Goal: Task Accomplishment & Management: Complete application form

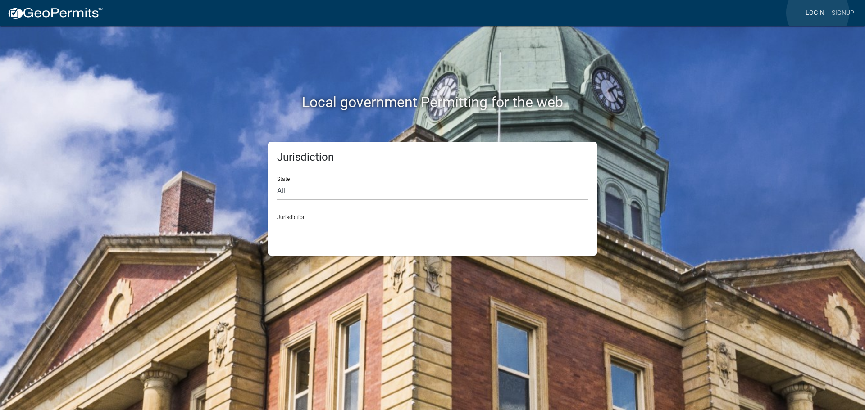
click at [817, 13] on link "Login" at bounding box center [815, 13] width 26 height 17
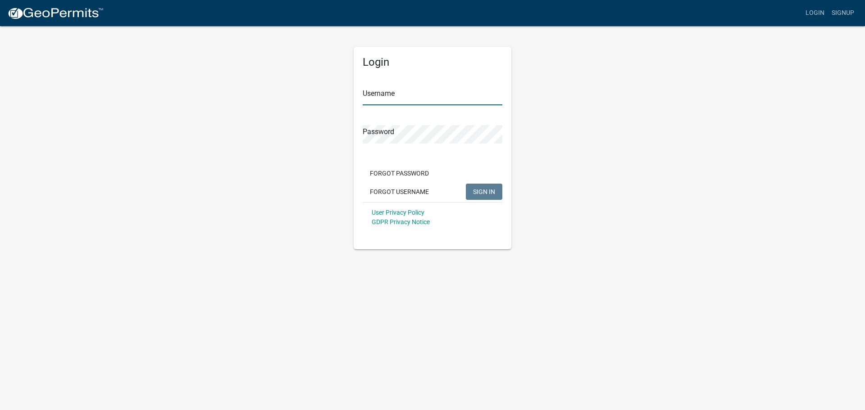
type input "[PERSON_NAME].[PERSON_NAME]"
click at [495, 195] on button "SIGN IN" at bounding box center [484, 192] width 36 height 16
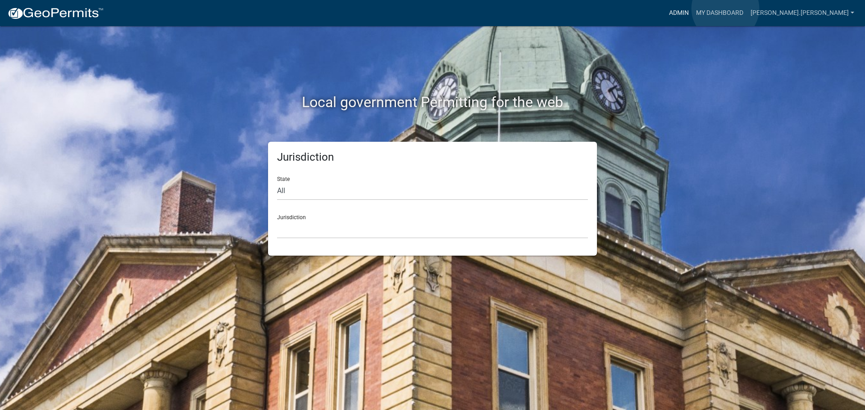
drag, startPoint x: 725, startPoint y: 9, endPoint x: 705, endPoint y: 17, distance: 22.0
click at [692, 9] on link "Admin" at bounding box center [678, 13] width 27 height 17
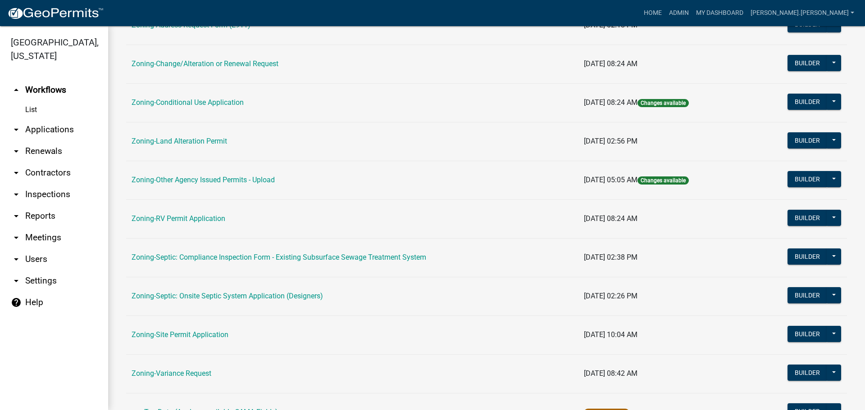
scroll to position [274, 0]
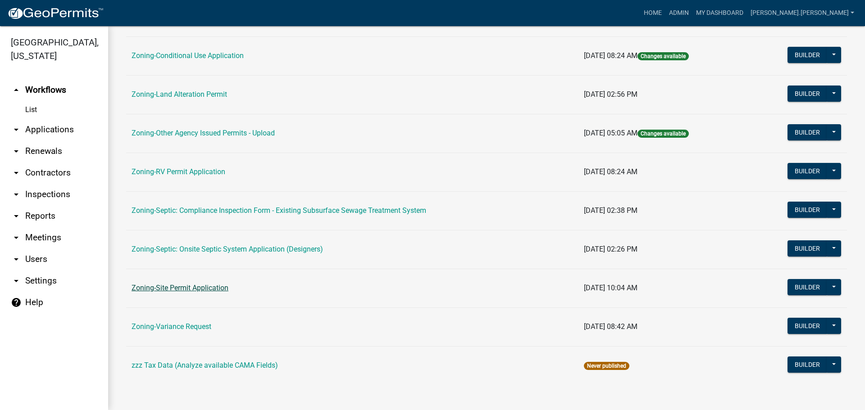
click at [176, 289] on link "Zoning-Site Permit Application" at bounding box center [179, 288] width 97 height 9
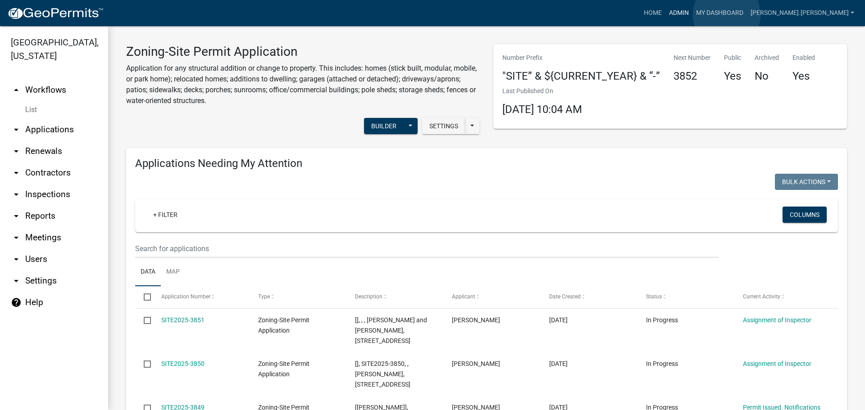
click at [692, 15] on link "Admin" at bounding box center [678, 13] width 27 height 17
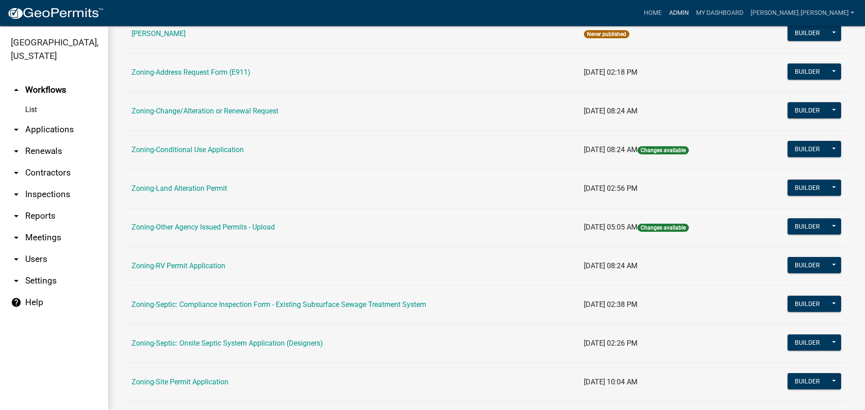
scroll to position [270, 0]
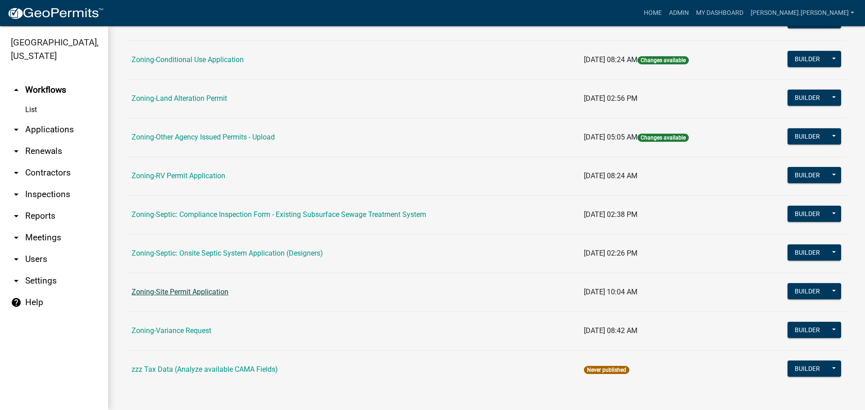
click at [173, 290] on link "Zoning-Site Permit Application" at bounding box center [179, 292] width 97 height 9
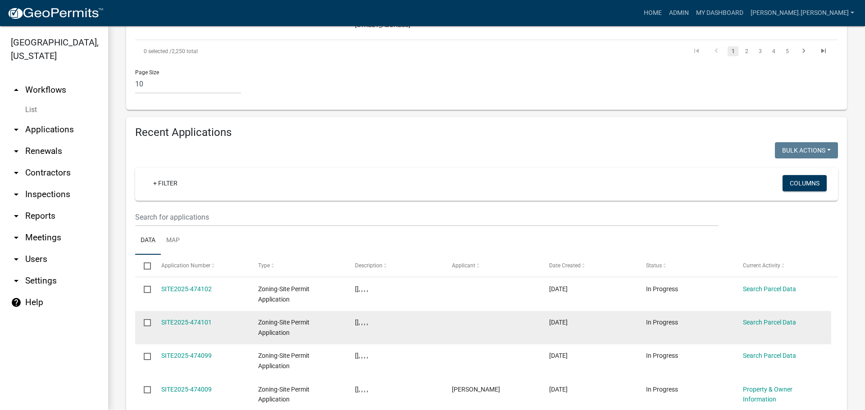
scroll to position [856, 0]
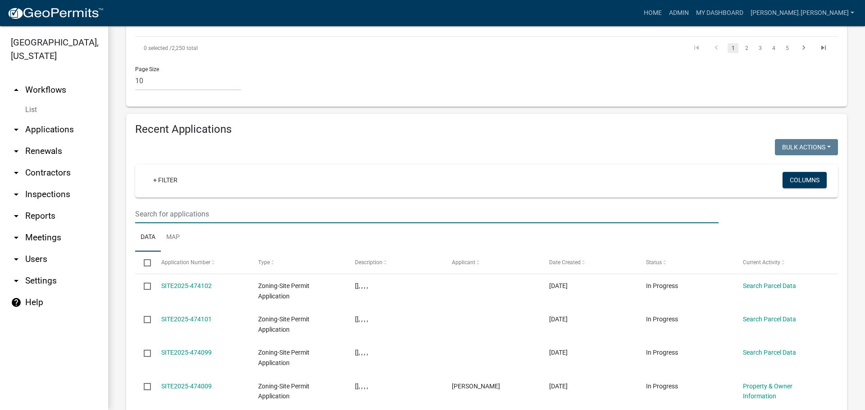
click at [332, 205] on input "text" at bounding box center [426, 214] width 583 height 18
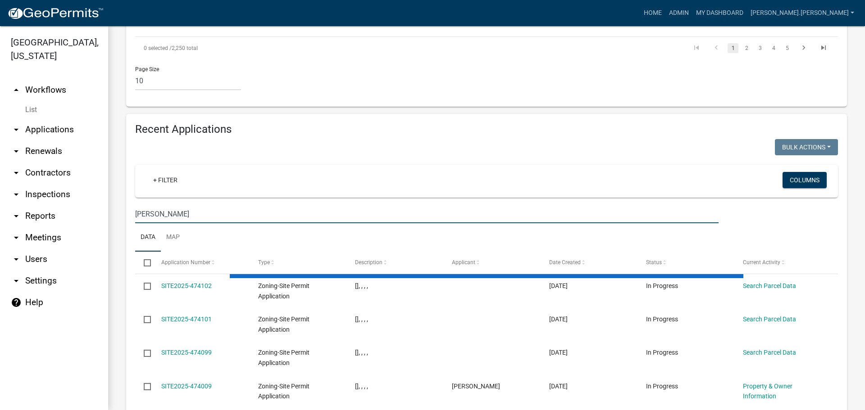
scroll to position [798, 0]
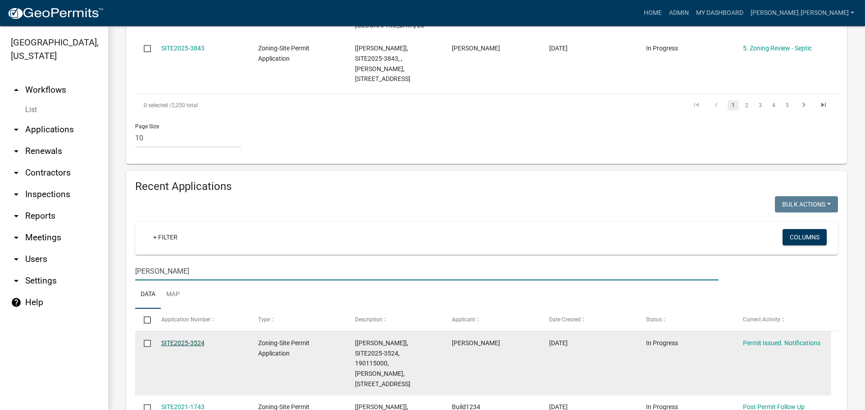
type input "[PERSON_NAME]"
click at [182, 340] on link "SITE2025-3524" at bounding box center [182, 343] width 43 height 7
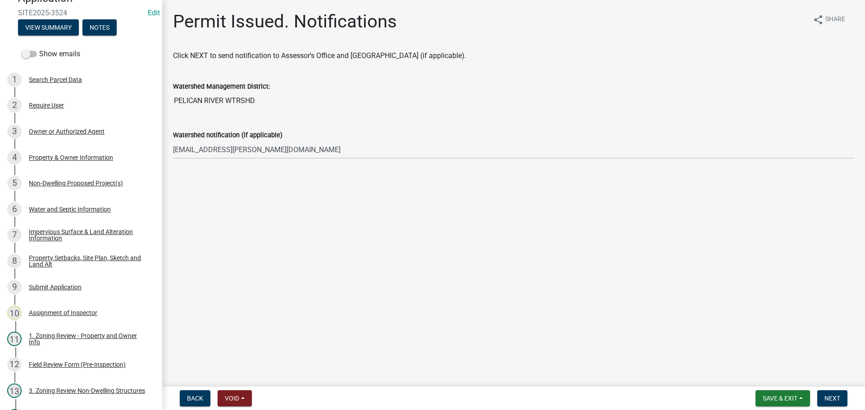
scroll to position [149, 0]
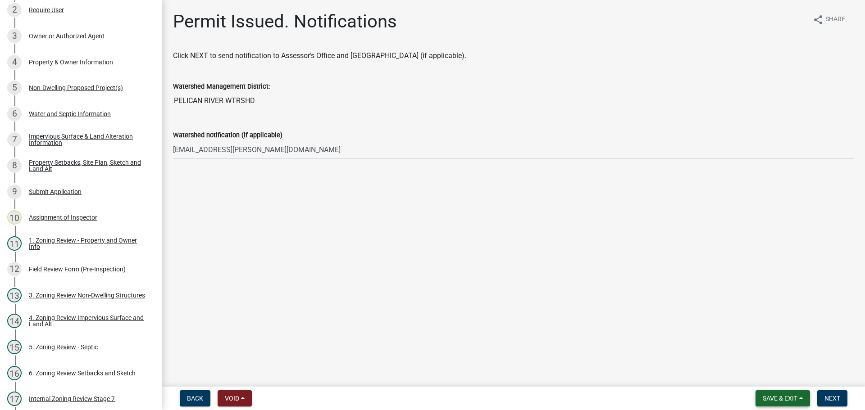
click at [762, 396] on span "Save & Exit" at bounding box center [779, 398] width 35 height 7
click at [752, 377] on button "Save & Exit" at bounding box center [774, 375] width 72 height 22
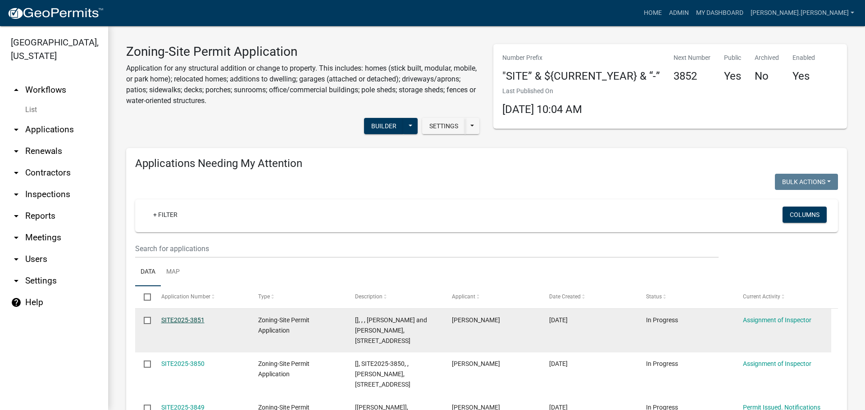
click at [192, 319] on link "SITE2025-3851" at bounding box center [182, 320] width 43 height 7
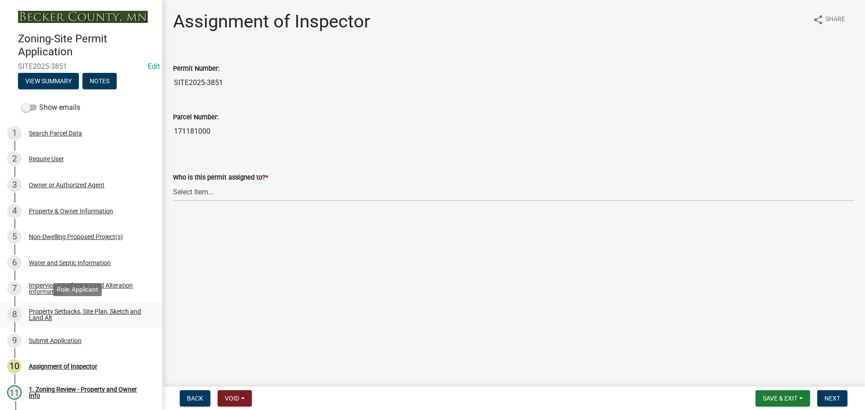
click at [53, 313] on div "Property Setbacks, Site Plan, Sketch and Land Alt" at bounding box center [88, 314] width 119 height 13
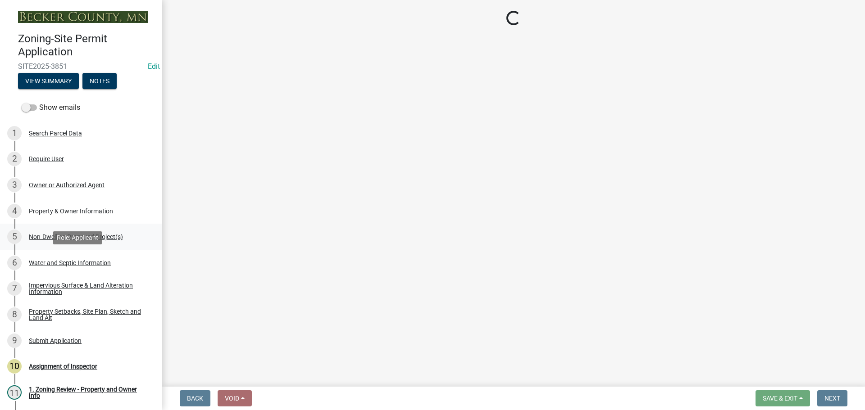
select select "7b13c63f-e699-4112-b373-98fbd28ec536"
select select "c101a5b4-6bb9-4f78-9b05-8a935d0e5ce5"
select select "b56a4575-9846-47cf-8067-c59a4853da22"
select select "b9185151-7fec-488a-a719-f11a93338dbd"
select select "e8ab2dc3-aa3f-46f3-9b4a-37eb25ad84af"
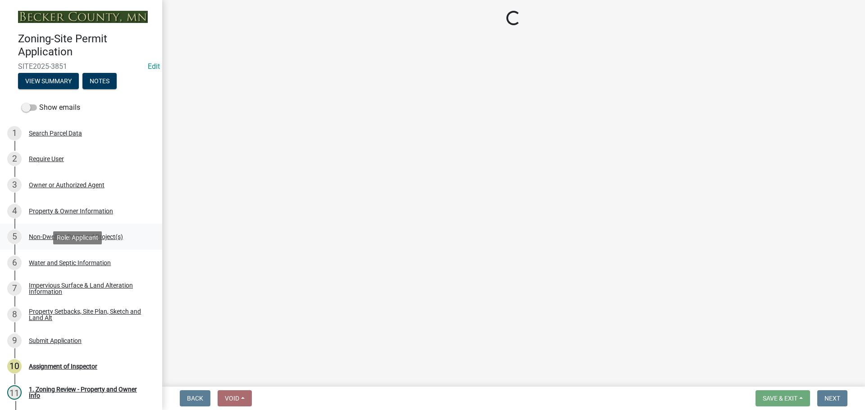
select select "27b2a8b4-abf6-463e-8c0c-7c5d2b4fe26f"
select select "b98836ba-4715-455d-97ab-be9a9df498a8"
select select "d61e3758-d187-40af-a435-5e09c3f3d509"
select select "c8b8ea71-7088-4e87-a493-7bc88cc2835b"
select select "1418c7e3-4054-4b00-84b5-d09b9560f30a"
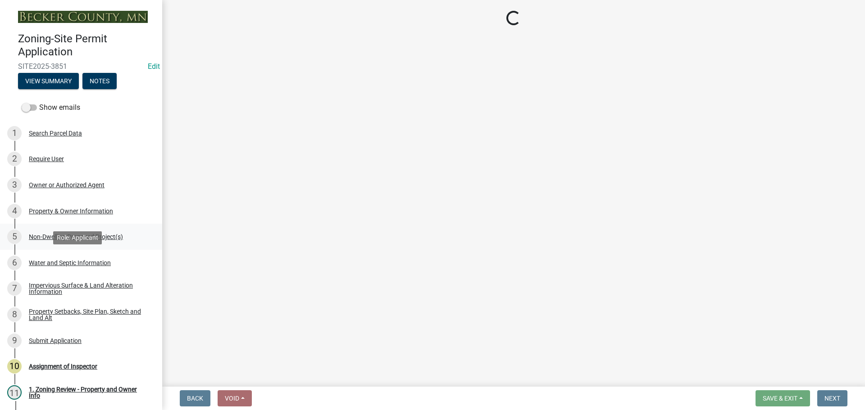
select select "4421853d-5e11-4b64-95ec-6c47066881cc"
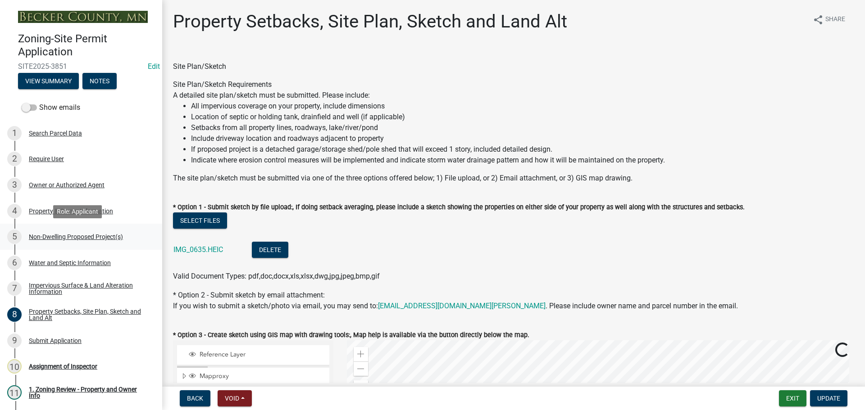
click at [75, 234] on div "Non-Dwelling Proposed Project(s)" at bounding box center [76, 237] width 94 height 6
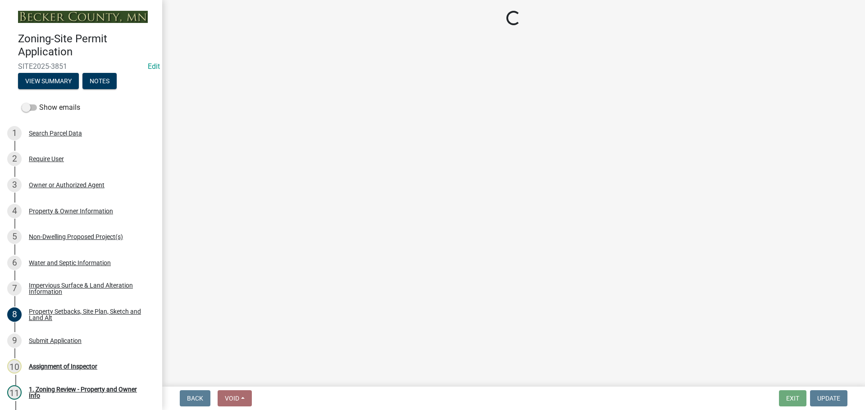
select select "97c48b8f-5b3b-4eb5-baa1-64080d5416e1"
select select "23b901a4-f04b-435f-8068-669843196aa3"
select select "cf118f3b-6469-426f-b247-8aeebfb0198d"
select select "d5258256-81e9-4688-bc84-b01445ee29b6"
select select "0095848c-cd53-4644-aedd-4221e528be10"
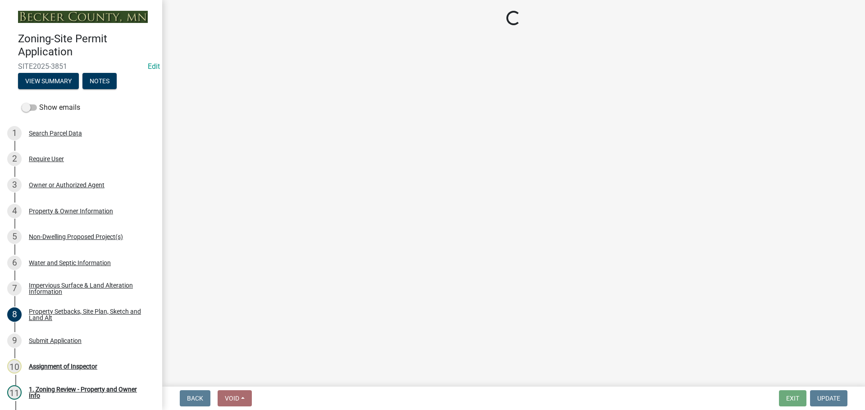
select select "e657f3e9-84d9-488e-aa49-9b8c06334c2a"
select select "a5a24bbb-d142-4a96-81aa-f197e501dfcc"
select select "0800e7f7-3207-49ec-a6f5-9d95c4f1e857"
select select "a9a8393f-3c28-47b8-b6d9-84c94641c3fc"
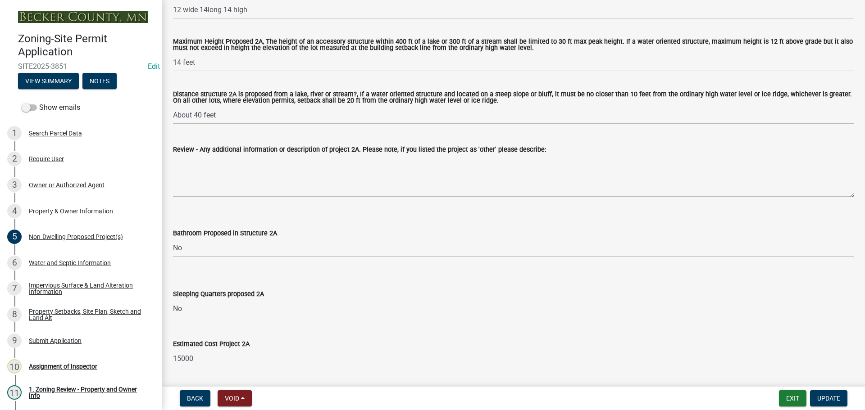
scroll to position [187, 0]
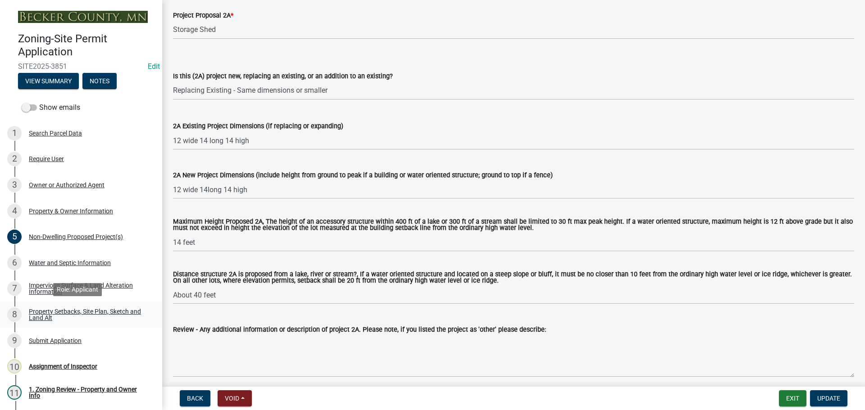
click at [51, 313] on div "Property Setbacks, Site Plan, Sketch and Land Alt" at bounding box center [88, 314] width 119 height 13
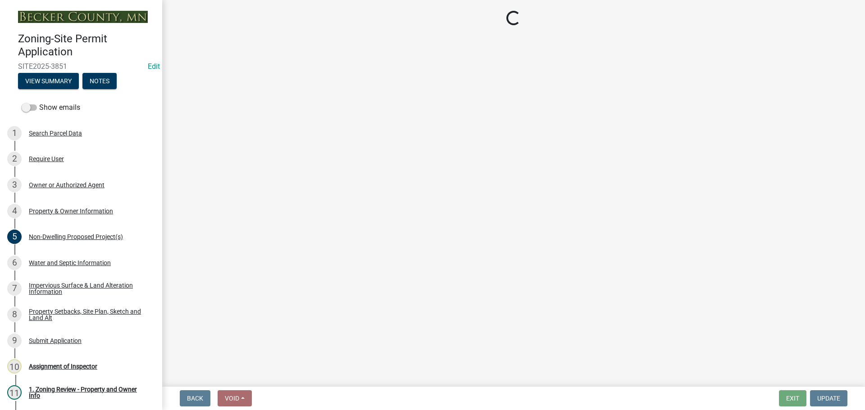
select select "7b13c63f-e699-4112-b373-98fbd28ec536"
select select "c101a5b4-6bb9-4f78-9b05-8a935d0e5ce5"
select select "b56a4575-9846-47cf-8067-c59a4853da22"
select select "b9185151-7fec-488a-a719-f11a93338dbd"
select select "e8ab2dc3-aa3f-46f3-9b4a-37eb25ad84af"
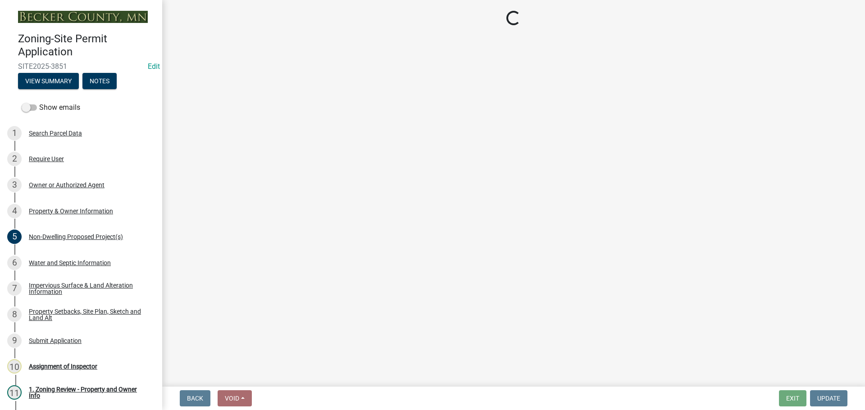
select select "27b2a8b4-abf6-463e-8c0c-7c5d2b4fe26f"
select select "b98836ba-4715-455d-97ab-be9a9df498a8"
select select "d61e3758-d187-40af-a435-5e09c3f3d509"
select select "c8b8ea71-7088-4e87-a493-7bc88cc2835b"
select select "1418c7e3-4054-4b00-84b5-d09b9560f30a"
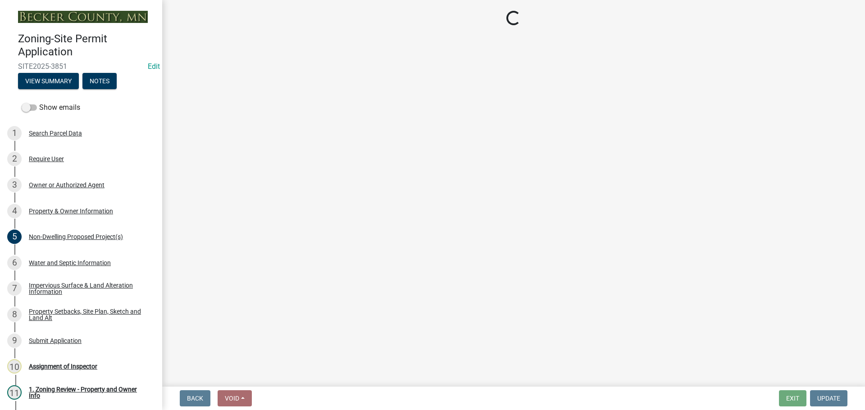
select select "4421853d-5e11-4b64-95ec-6c47066881cc"
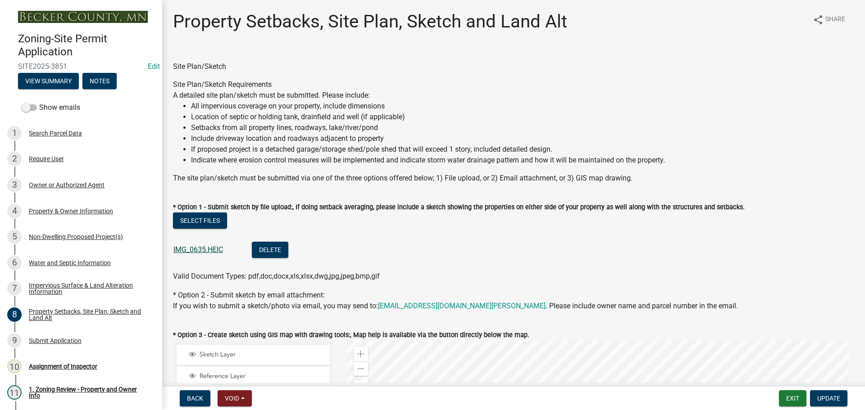
click at [212, 250] on link "IMG_0635.HEIC" at bounding box center [198, 249] width 50 height 9
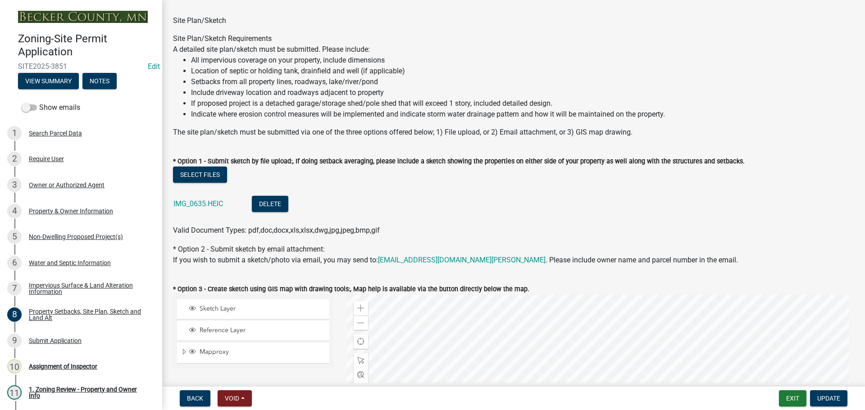
scroll to position [180, 0]
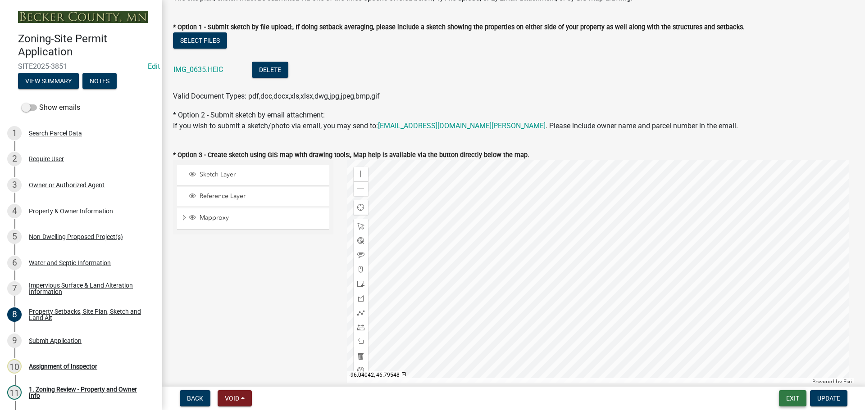
click at [789, 399] on button "Exit" at bounding box center [792, 398] width 27 height 16
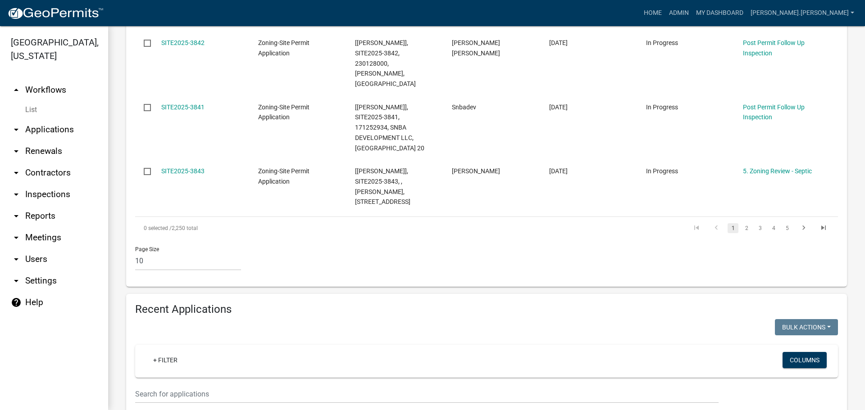
scroll to position [856, 0]
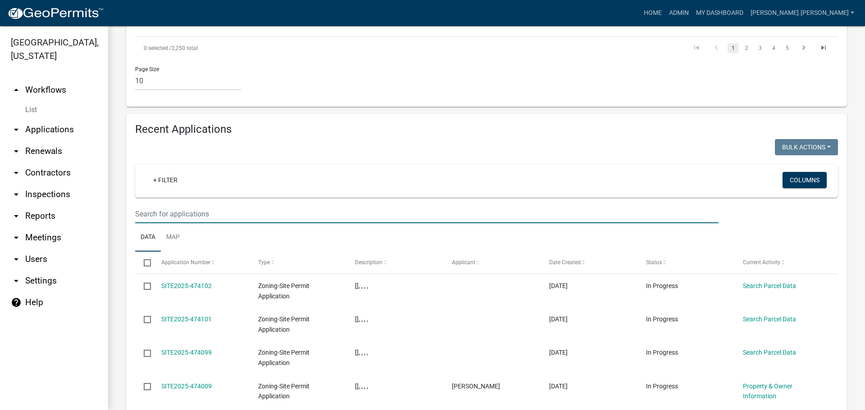
click at [259, 205] on input "text" at bounding box center [426, 214] width 583 height 18
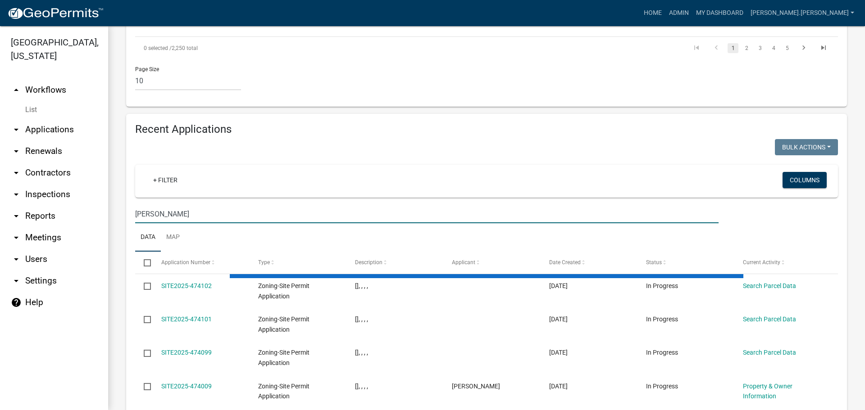
scroll to position [734, 0]
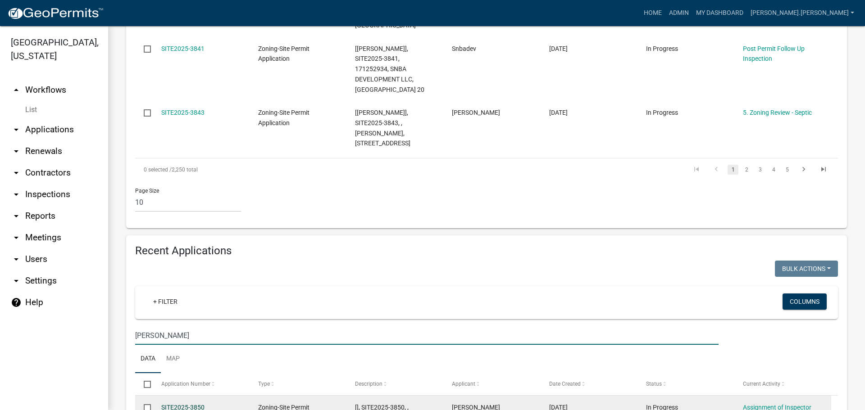
type input "[PERSON_NAME]"
click at [201, 404] on link "SITE2025-3850" at bounding box center [182, 407] width 43 height 7
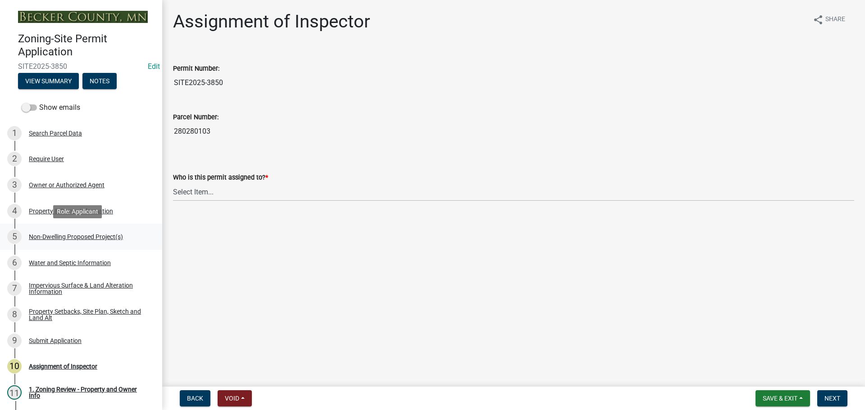
click at [66, 236] on div "Non-Dwelling Proposed Project(s)" at bounding box center [76, 237] width 94 height 6
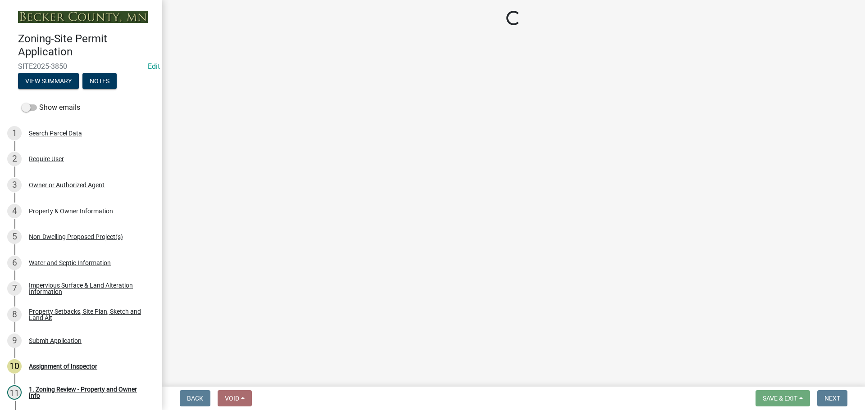
select select "45899473-49f8-456b-a472-3937cb76b7e8"
select select "3a2d96d3-fd69-4ed9-bae4-7a5aa03a7e58"
select select "cf118f3b-6469-426f-b247-8aeebfb0198d"
select select "d5258256-81e9-4688-bc84-b01445ee29b6"
select select "258cbdbc-8629-455d-9fed-6a57bf82144e"
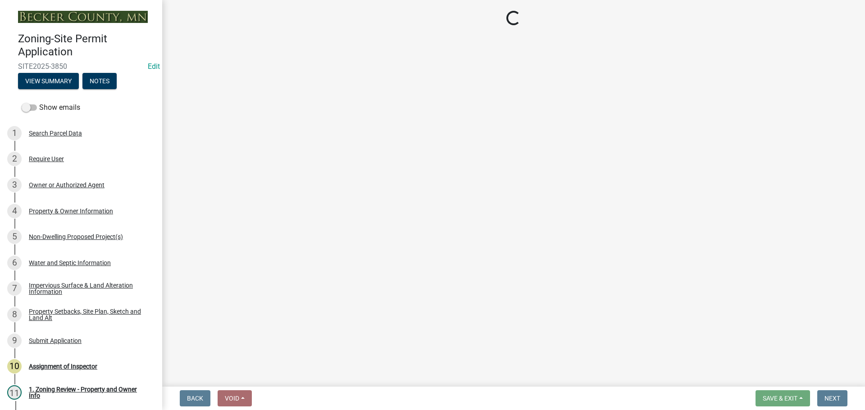
select select "a9a8393f-3c28-47b8-b6d9-84c94641c3fc"
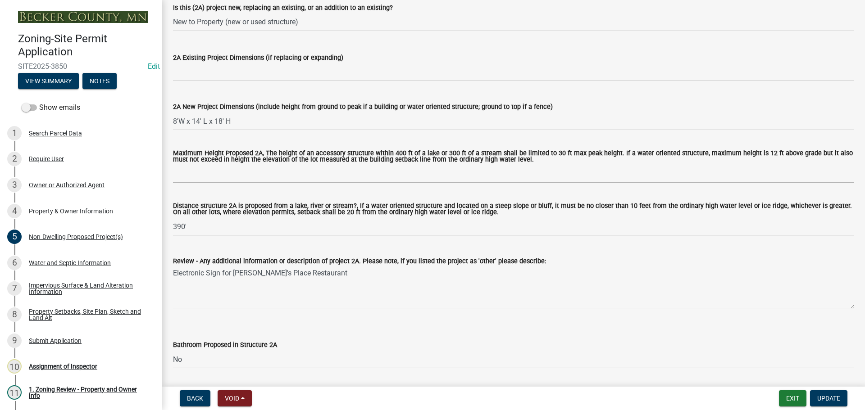
scroll to position [270, 0]
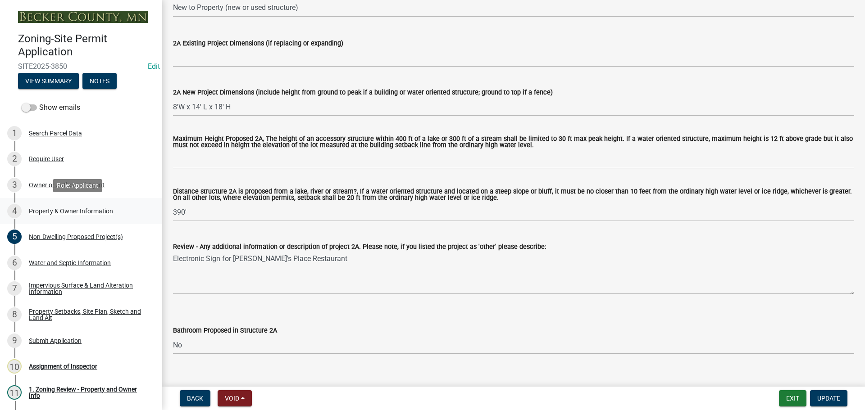
click at [68, 208] on div "Property & Owner Information" at bounding box center [71, 211] width 84 height 6
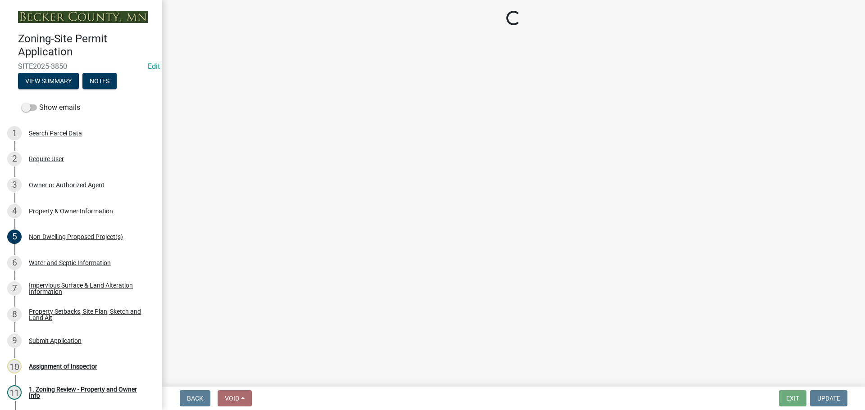
select select "9a801f8d-6fe7-4b43-b097-b8e07a42bfaf"
select select "fcf6d223-6c57-4dc5-b63a-a94704169022"
select select "5a5634ed-f11e-4c7b-90e1-096e6cfd17b9"
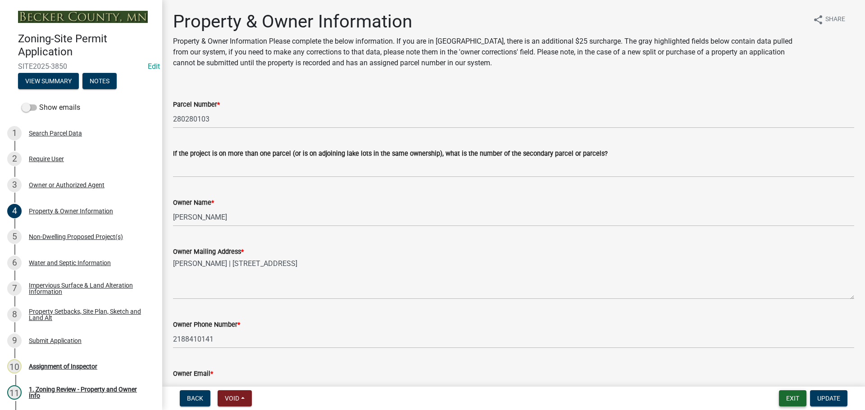
click at [794, 400] on button "Exit" at bounding box center [792, 398] width 27 height 16
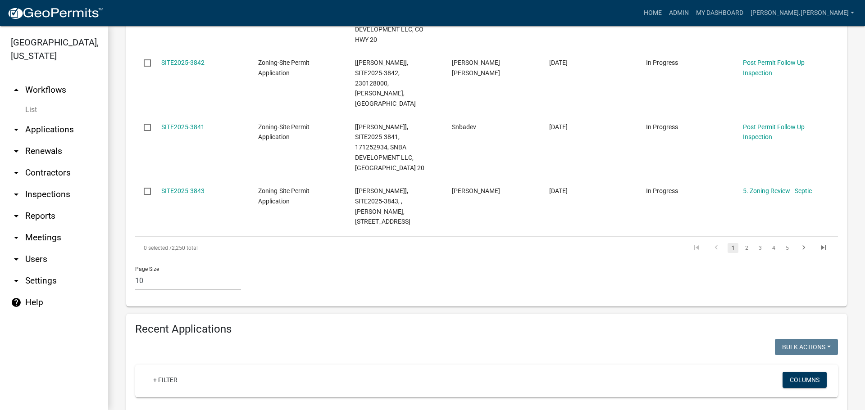
scroll to position [720, 0]
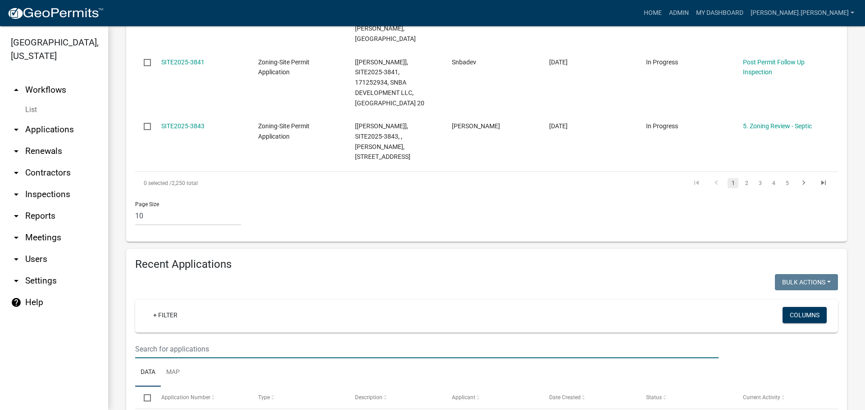
click at [279, 340] on input "text" at bounding box center [426, 349] width 583 height 18
type input "[PERSON_NAME]"
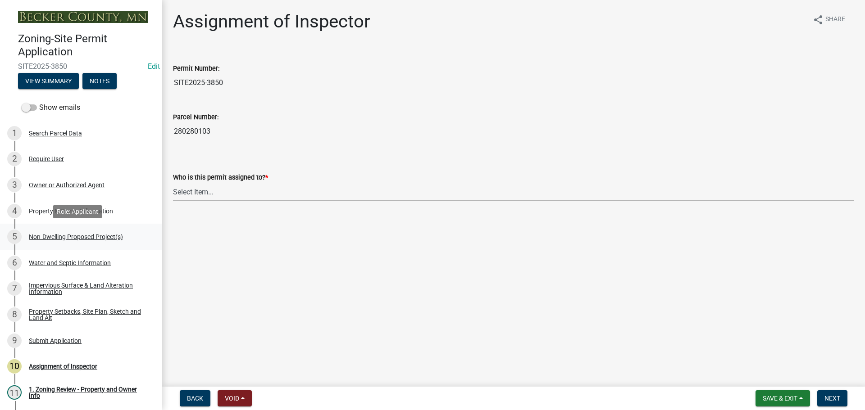
click at [72, 238] on div "Non-Dwelling Proposed Project(s)" at bounding box center [76, 237] width 94 height 6
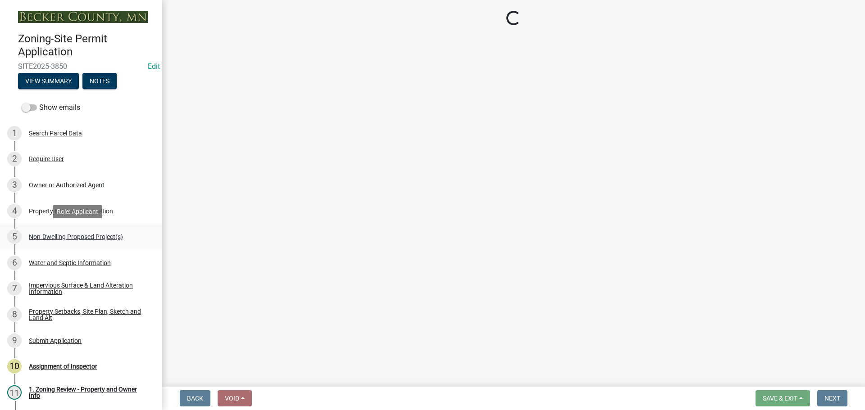
select select "45899473-49f8-456b-a472-3937cb76b7e8"
select select "3a2d96d3-fd69-4ed9-bae4-7a5aa03a7e58"
select select "cf118f3b-6469-426f-b247-8aeebfb0198d"
select select "d5258256-81e9-4688-bc84-b01445ee29b6"
select select "258cbdbc-8629-455d-9fed-6a57bf82144e"
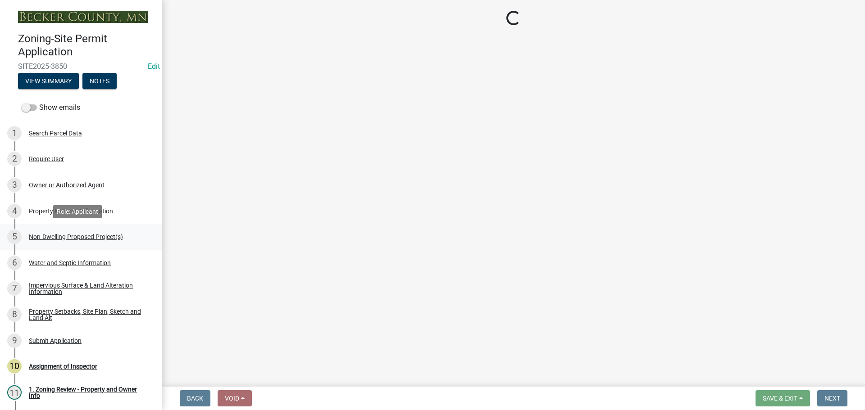
select select "a9a8393f-3c28-47b8-b6d9-84c94641c3fc"
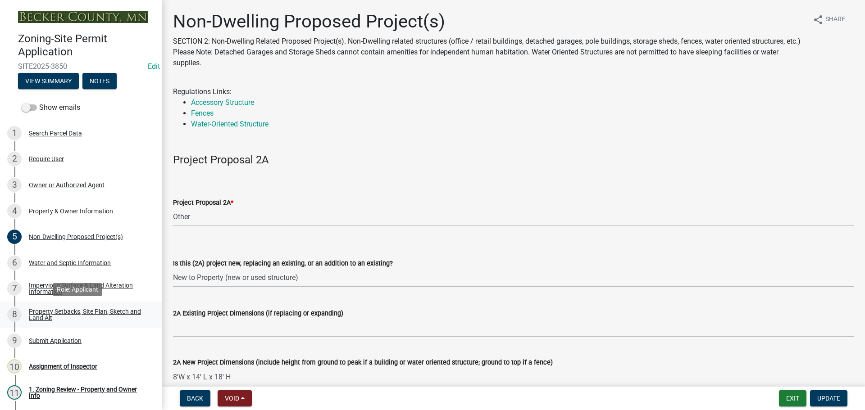
click at [64, 313] on div "Property Setbacks, Site Plan, Sketch and Land Alt" at bounding box center [88, 314] width 119 height 13
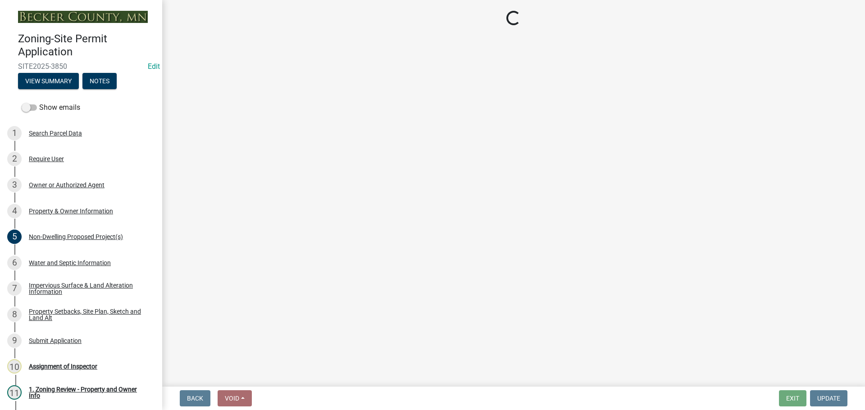
select select "bc359128-44fe-43a6-b559-d4174f4d38cf"
select select "e969d327-9a72-42db-aaa1-fee7d674f6e2"
select select "b56a4575-9846-47cf-8067-c59a4853da22"
select select "12f785fb-c378-4b18-841c-21c73dc99083"
select select "e8ab2dc3-aa3f-46f3-9b4a-37eb25ad84af"
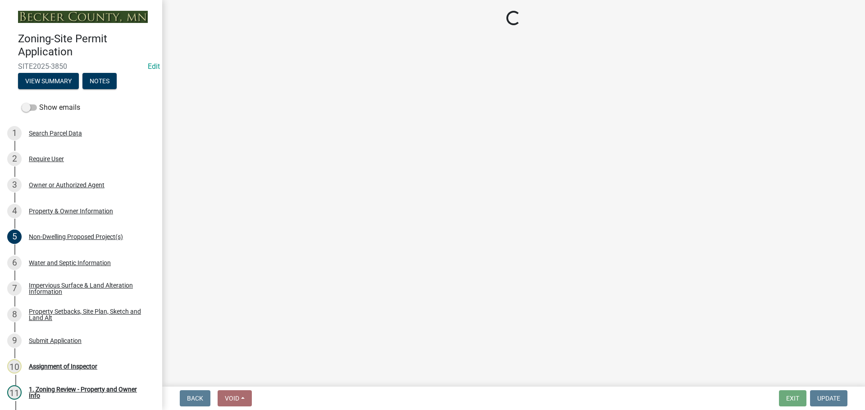
select select "55cff22b-1471-4b51-819a-317e4a6b5cc9"
select select "b98836ba-4715-455d-97ab-be9a9df498a8"
select select "d61e3758-d187-40af-a435-5e09c3f3d509"
select select "c8b8ea71-7088-4e87-a493-7bc88cc2835b"
select select "903671c1-7ca7-4abb-b27f-c05a22b8fb3f"
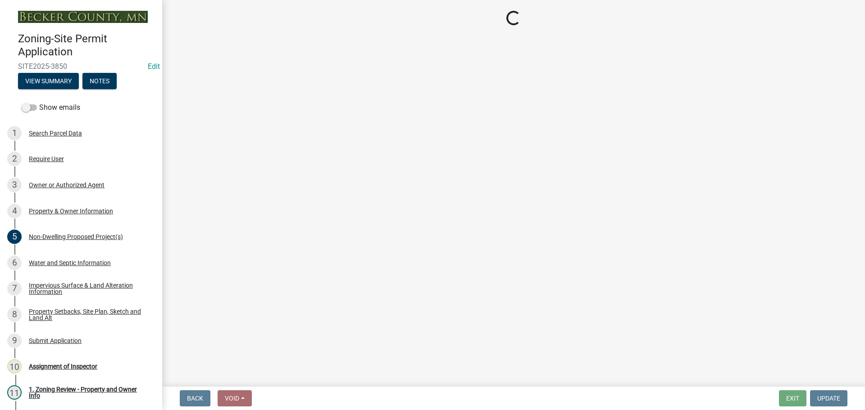
select select "19d13e65-c93d-443e-910a-7a17299544cc"
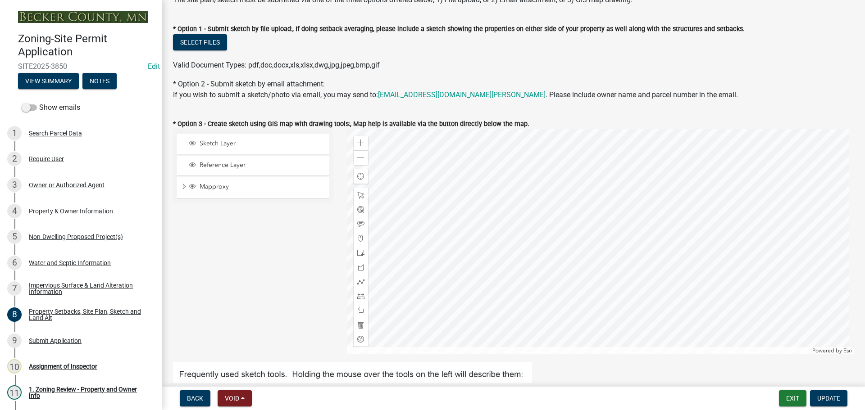
scroll to position [225, 0]
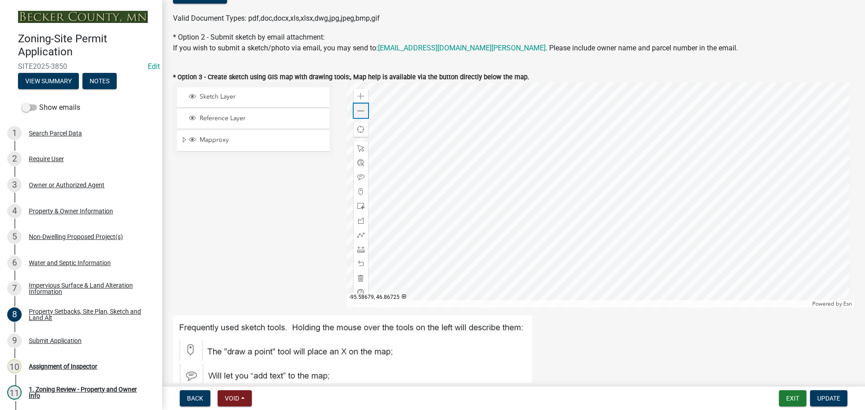
click at [359, 110] on span at bounding box center [360, 111] width 7 height 7
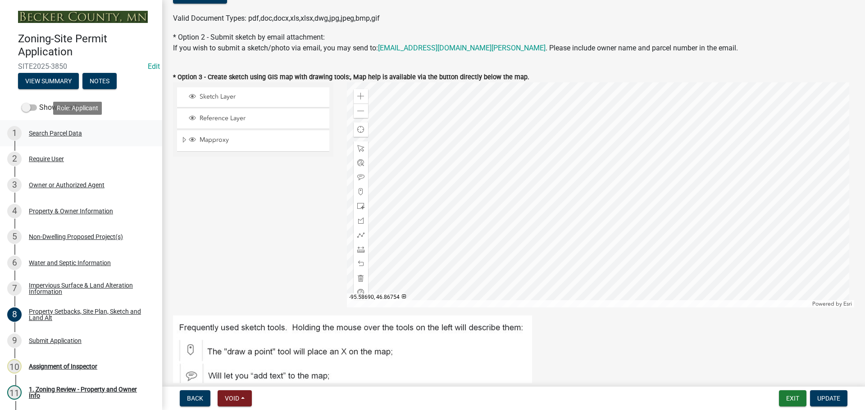
click at [53, 130] on div "Search Parcel Data" at bounding box center [55, 133] width 53 height 6
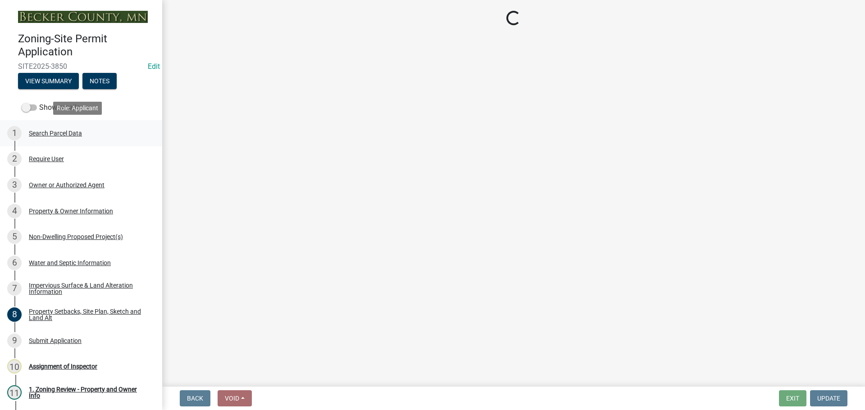
scroll to position [0, 0]
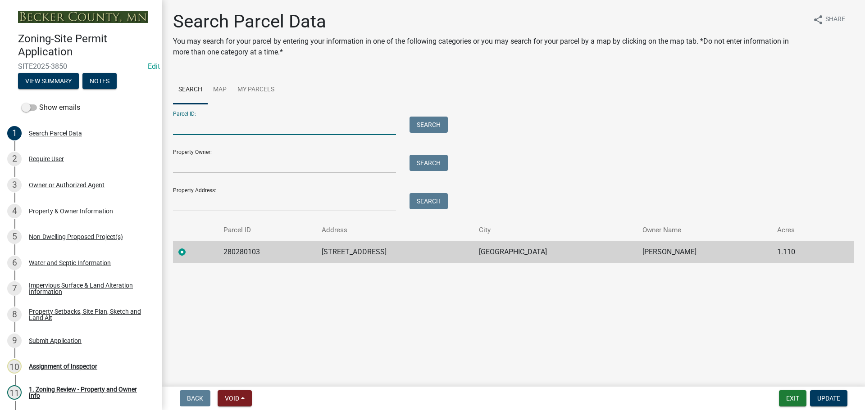
click at [188, 126] on input "Parcel ID:" at bounding box center [284, 126] width 223 height 18
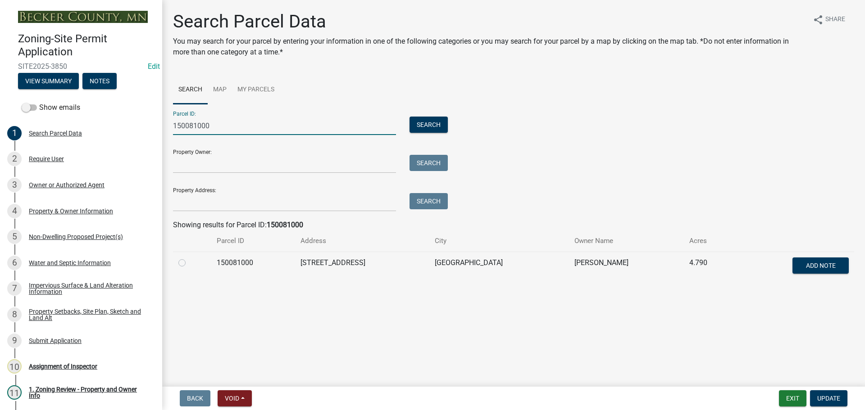
type input "150081000"
click at [189, 258] on label at bounding box center [189, 258] width 0 height 0
click at [189, 263] on input "radio" at bounding box center [192, 261] width 6 height 6
radio input "true"
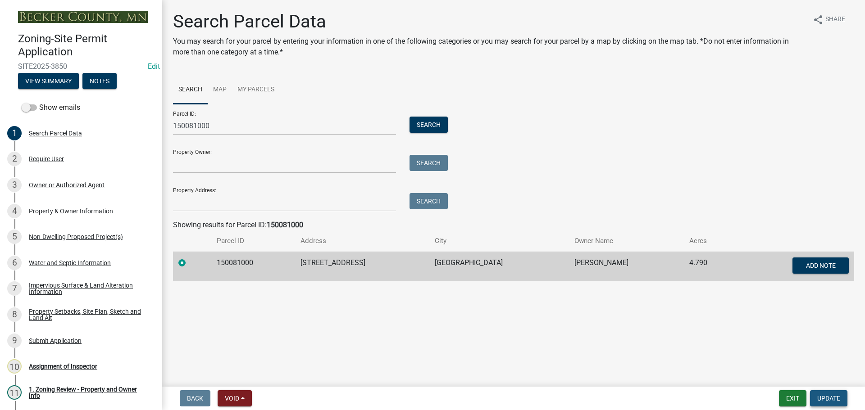
click at [838, 399] on span "Update" at bounding box center [828, 398] width 23 height 7
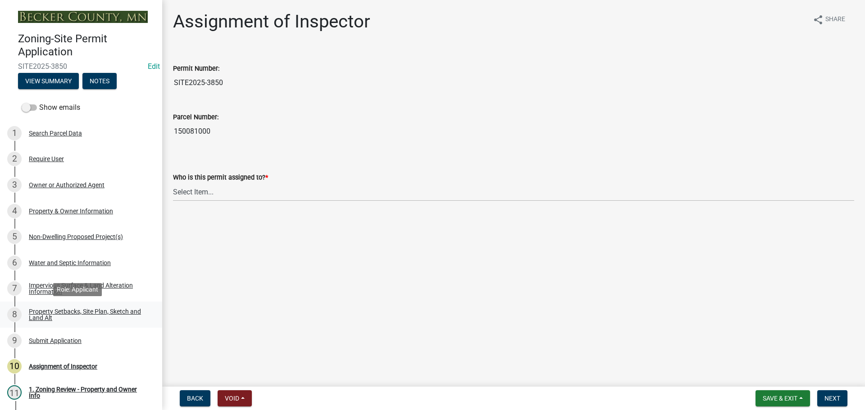
click at [57, 311] on div "Property Setbacks, Site Plan, Sketch and Land Alt" at bounding box center [88, 314] width 119 height 13
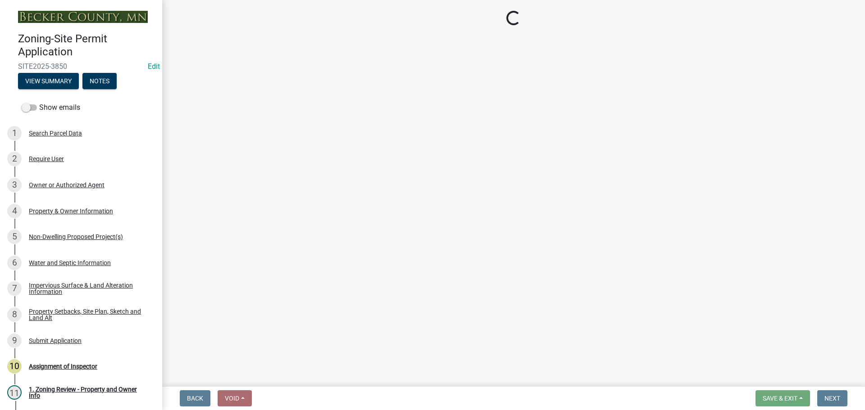
select select "bc359128-44fe-43a6-b559-d4174f4d38cf"
select select "e969d327-9a72-42db-aaa1-fee7d674f6e2"
select select "b56a4575-9846-47cf-8067-c59a4853da22"
select select "12f785fb-c378-4b18-841c-21c73dc99083"
select select "e8ab2dc3-aa3f-46f3-9b4a-37eb25ad84af"
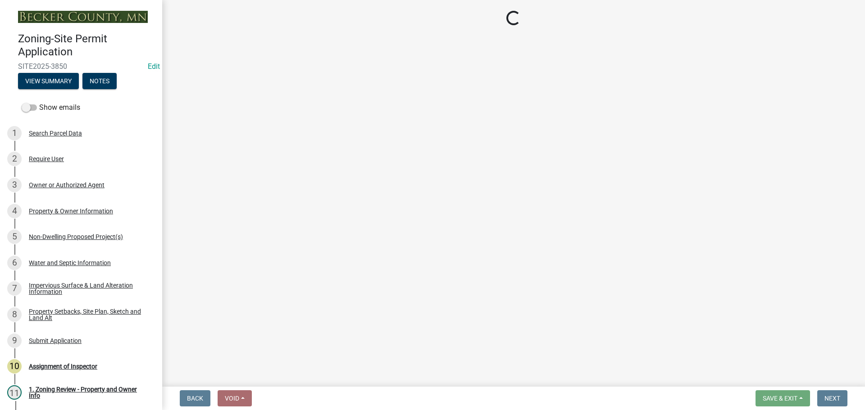
select select "55cff22b-1471-4b51-819a-317e4a6b5cc9"
select select "b98836ba-4715-455d-97ab-be9a9df498a8"
select select "d61e3758-d187-40af-a435-5e09c3f3d509"
select select "c8b8ea71-7088-4e87-a493-7bc88cc2835b"
select select "903671c1-7ca7-4abb-b27f-c05a22b8fb3f"
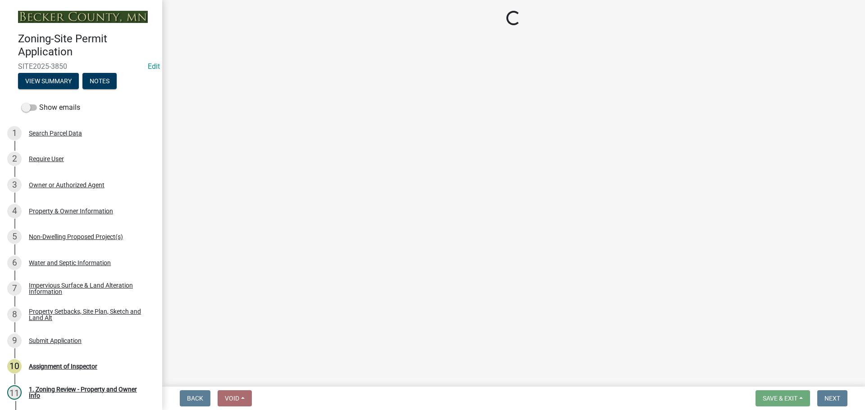
select select "19d13e65-c93d-443e-910a-7a17299544cc"
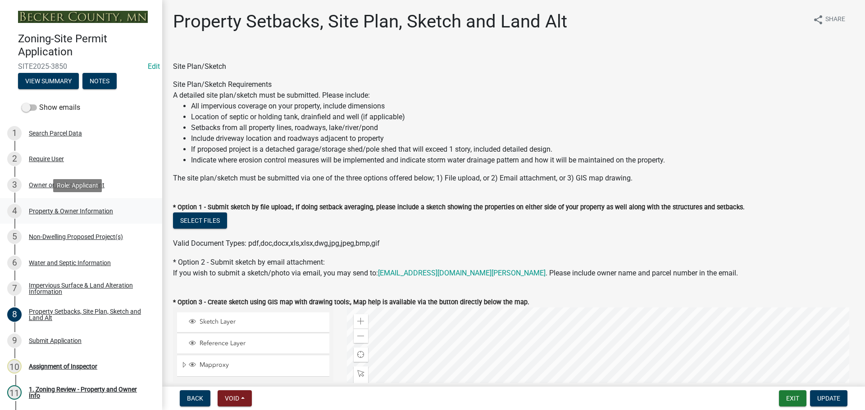
click at [89, 209] on div "Property & Owner Information" at bounding box center [71, 211] width 84 height 6
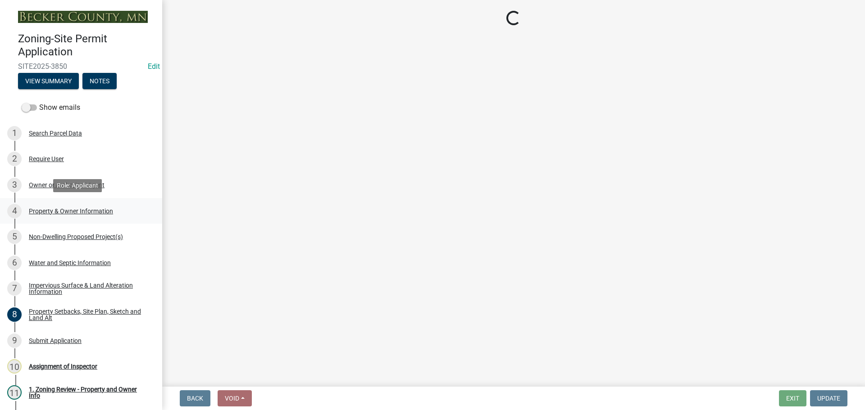
select select "efd0a9bf-e178-46e7-8304-415c3722b9ae"
select select "fcf6d223-6c57-4dc5-b63a-a94704169022"
select select "5a5634ed-f11e-4c7b-90e1-096e6cfd17b9"
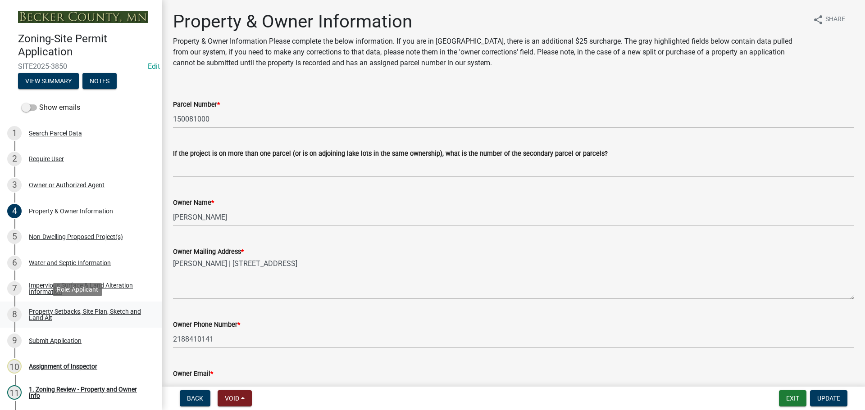
click at [53, 311] on div "Property Setbacks, Site Plan, Sketch and Land Alt" at bounding box center [88, 314] width 119 height 13
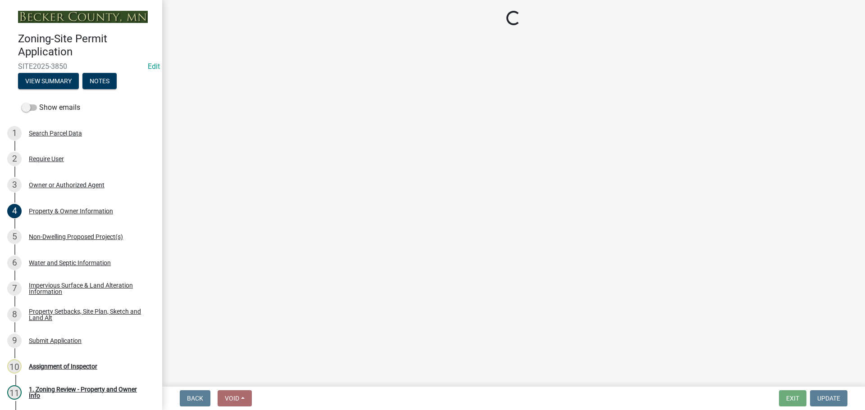
select select "bc359128-44fe-43a6-b559-d4174f4d38cf"
select select "e969d327-9a72-42db-aaa1-fee7d674f6e2"
select select "b56a4575-9846-47cf-8067-c59a4853da22"
select select "12f785fb-c378-4b18-841c-21c73dc99083"
select select "e8ab2dc3-aa3f-46f3-9b4a-37eb25ad84af"
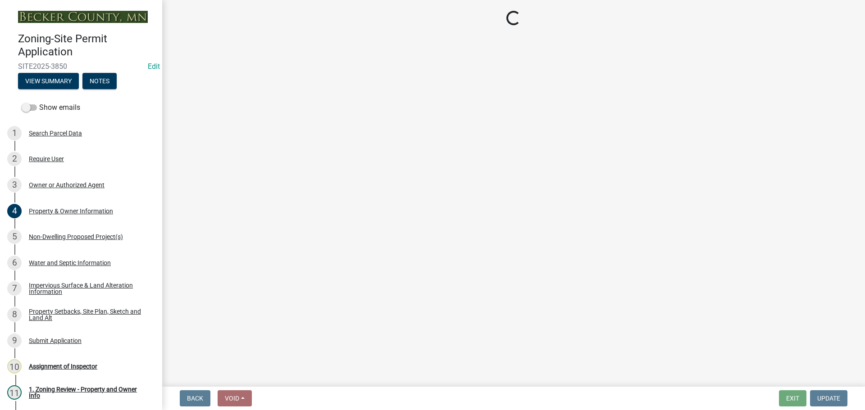
select select "55cff22b-1471-4b51-819a-317e4a6b5cc9"
select select "b98836ba-4715-455d-97ab-be9a9df498a8"
select select "d61e3758-d187-40af-a435-5e09c3f3d509"
select select "c8b8ea71-7088-4e87-a493-7bc88cc2835b"
select select "903671c1-7ca7-4abb-b27f-c05a22b8fb3f"
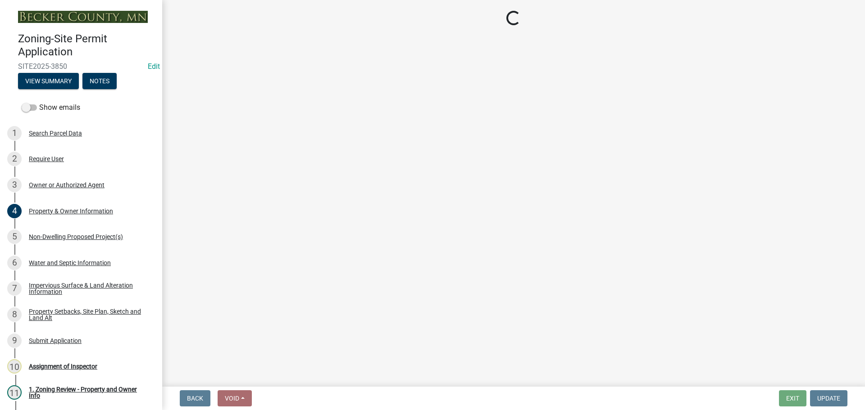
select select "19d13e65-c93d-443e-910a-7a17299544cc"
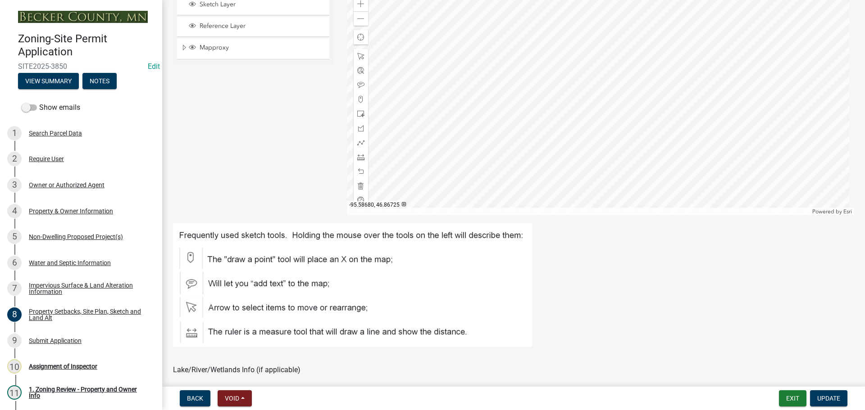
scroll to position [225, 0]
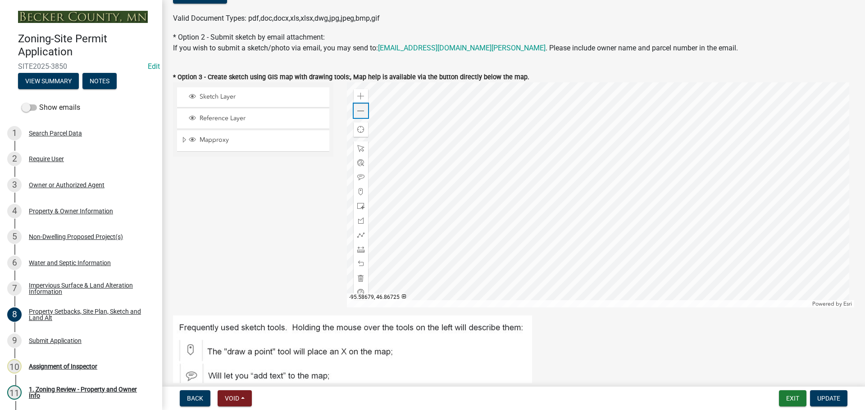
click at [357, 113] on span at bounding box center [360, 111] width 7 height 7
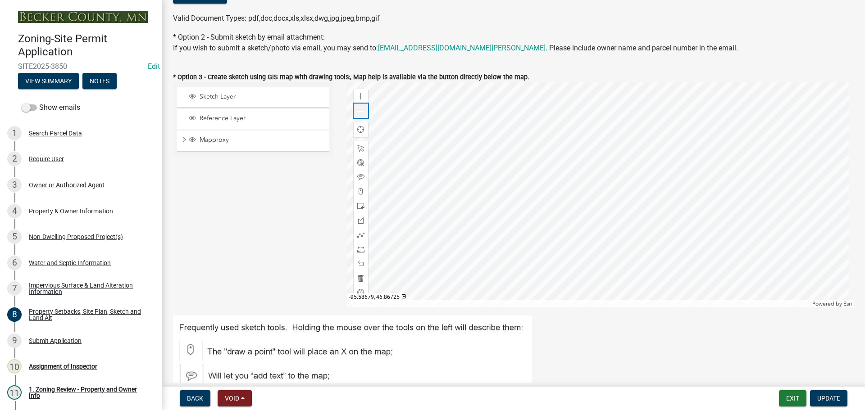
click at [357, 113] on span at bounding box center [360, 111] width 7 height 7
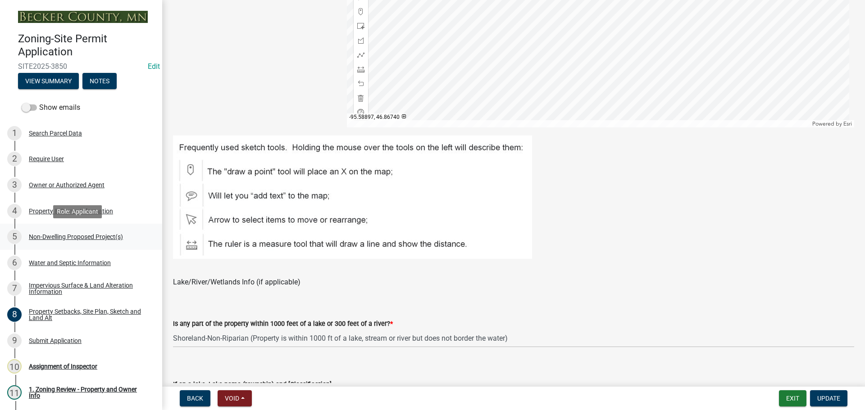
click at [80, 237] on div "Non-Dwelling Proposed Project(s)" at bounding box center [76, 237] width 94 height 6
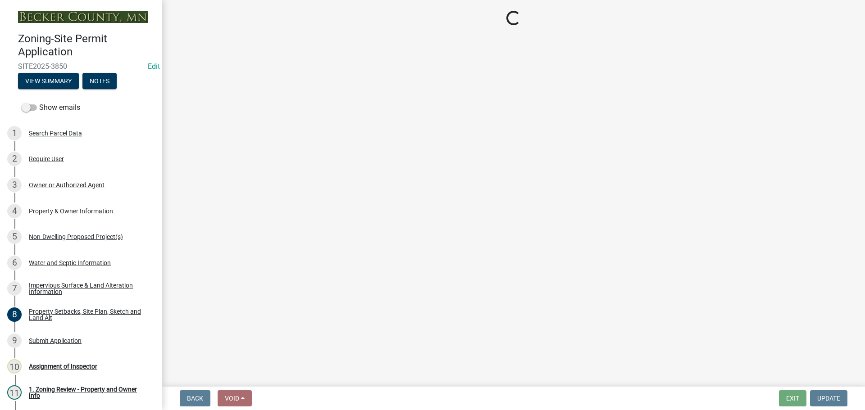
select select "45899473-49f8-456b-a472-3937cb76b7e8"
select select "3a2d96d3-fd69-4ed9-bae4-7a5aa03a7e58"
select select "cf118f3b-6469-426f-b247-8aeebfb0198d"
select select "d5258256-81e9-4688-bc84-b01445ee29b6"
select select "258cbdbc-8629-455d-9fed-6a57bf82144e"
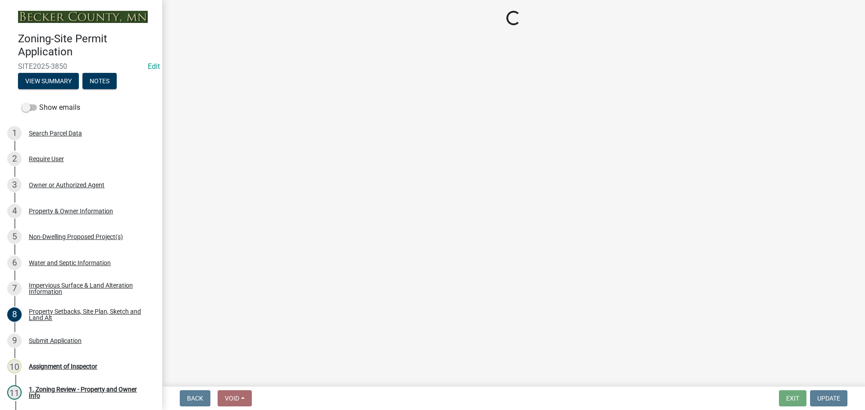
select select "a9a8393f-3c28-47b8-b6d9-84c94641c3fc"
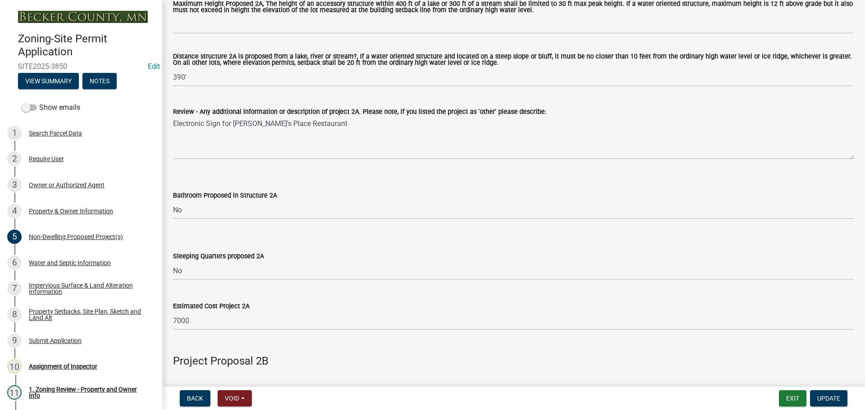
scroll to position [270, 0]
